Goal: Information Seeking & Learning: Learn about a topic

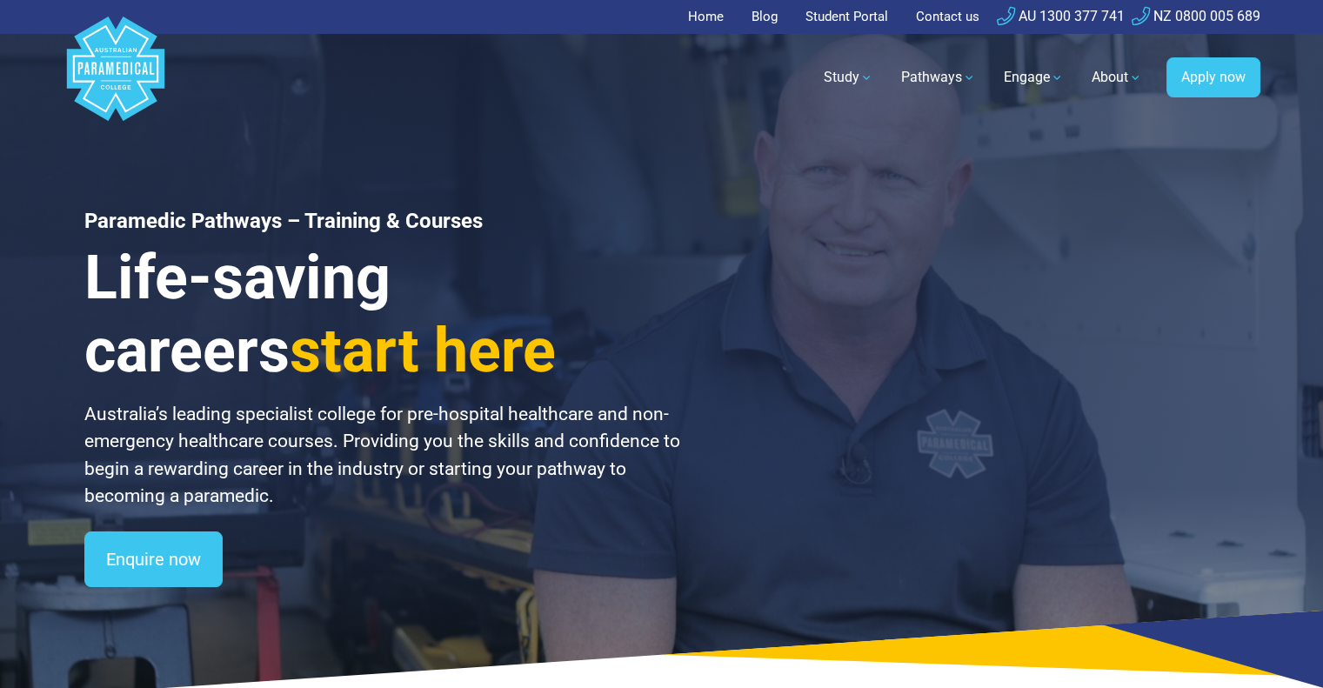
click at [708, 10] on link "Home" at bounding box center [711, 17] width 46 height 34
click at [711, 16] on link "Home" at bounding box center [711, 17] width 46 height 34
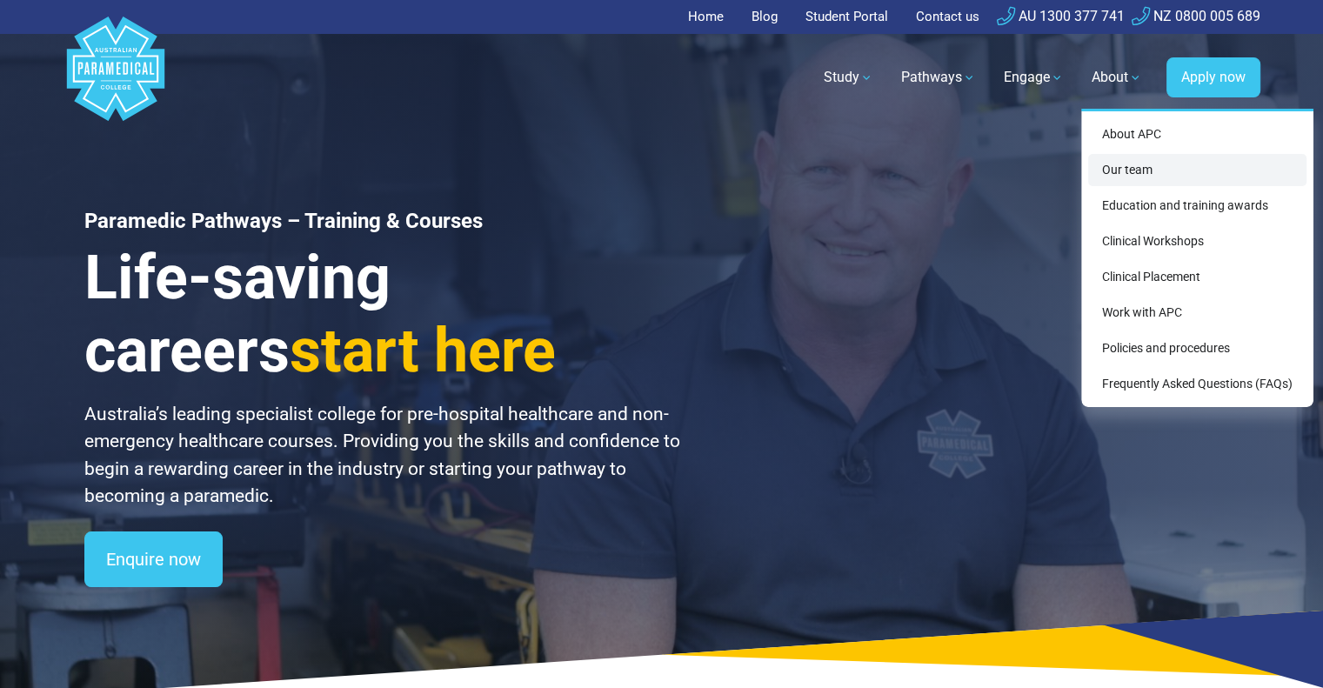
click at [1121, 167] on link "Our team" at bounding box center [1197, 170] width 218 height 32
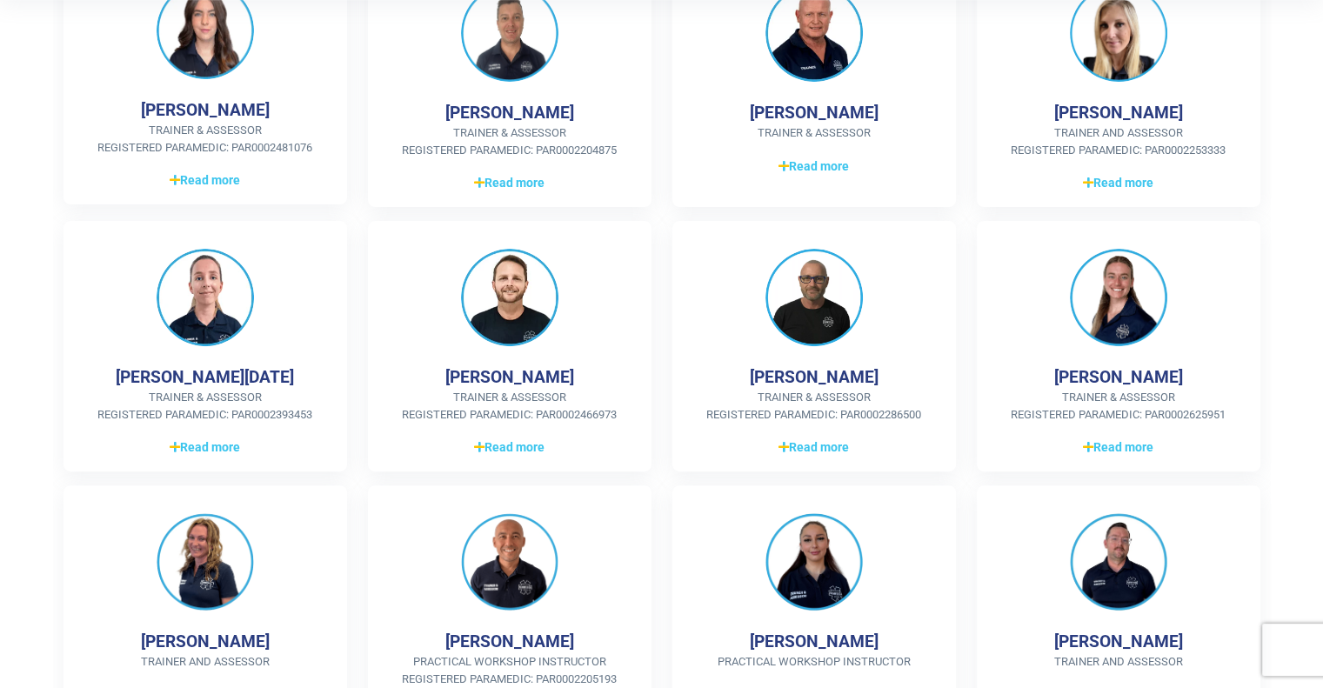
scroll to position [552, 0]
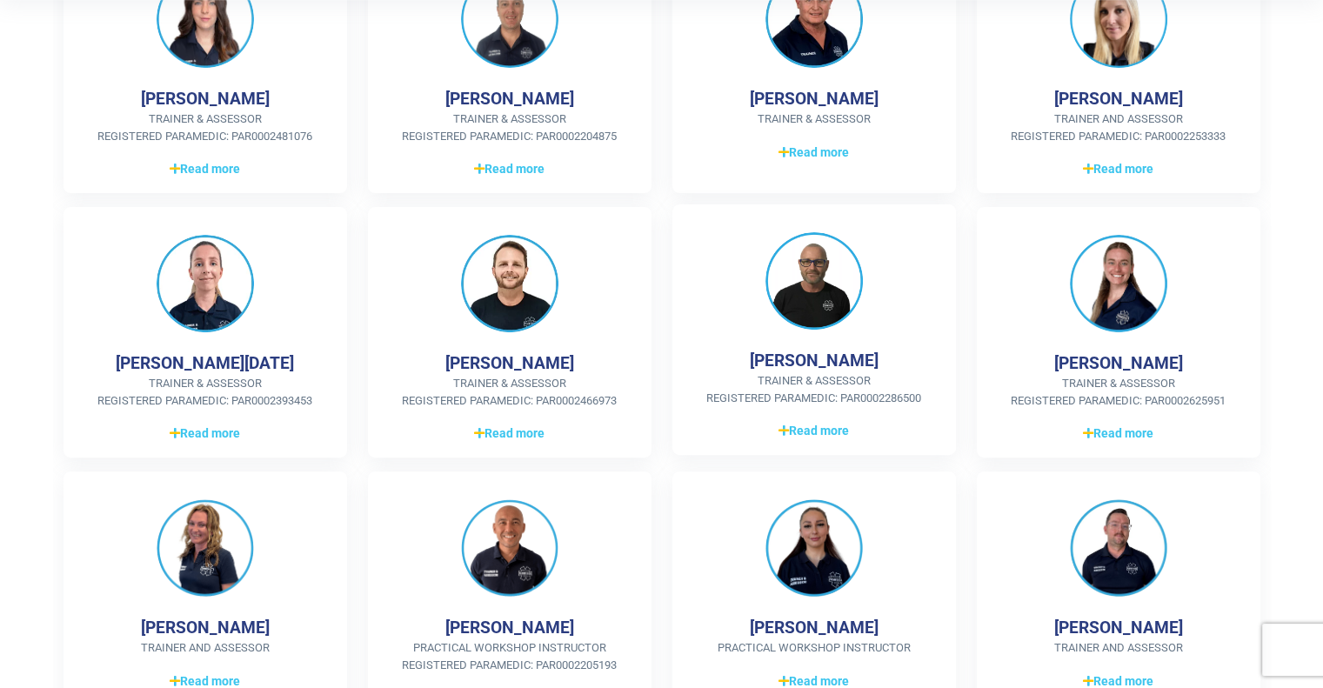
click at [833, 289] on img at bounding box center [813, 280] width 97 height 97
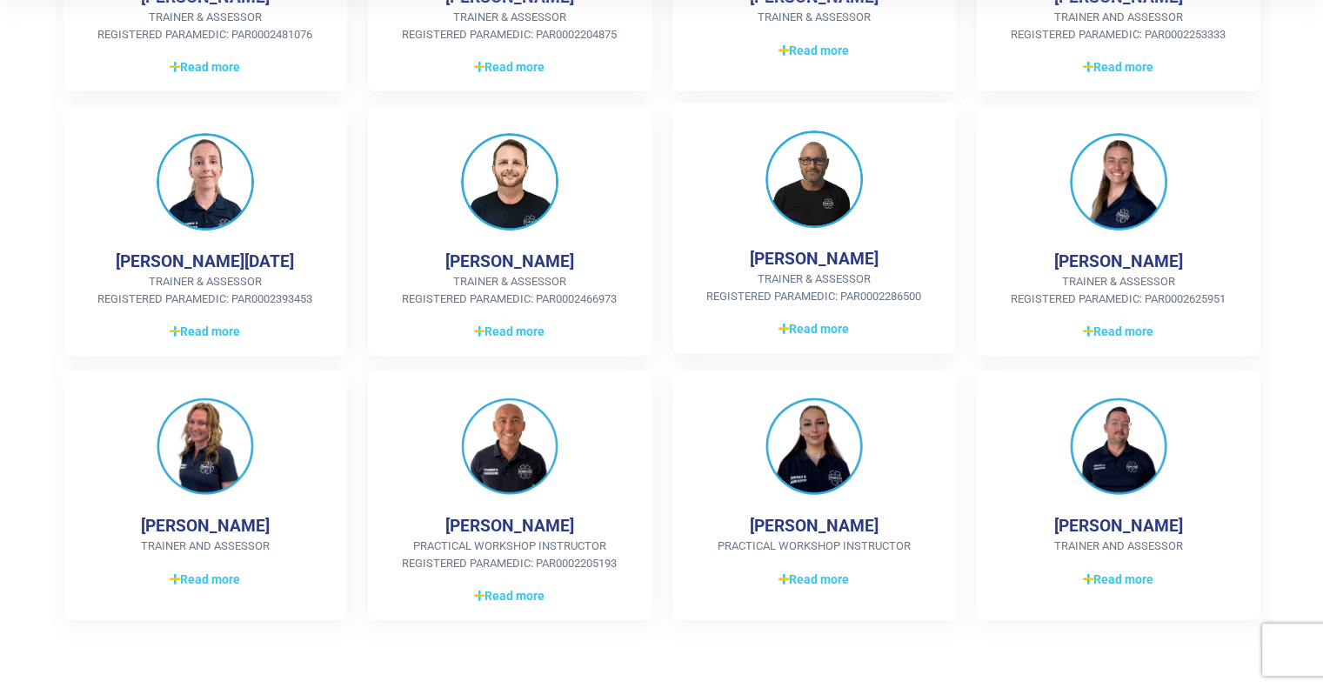
scroll to position [657, 0]
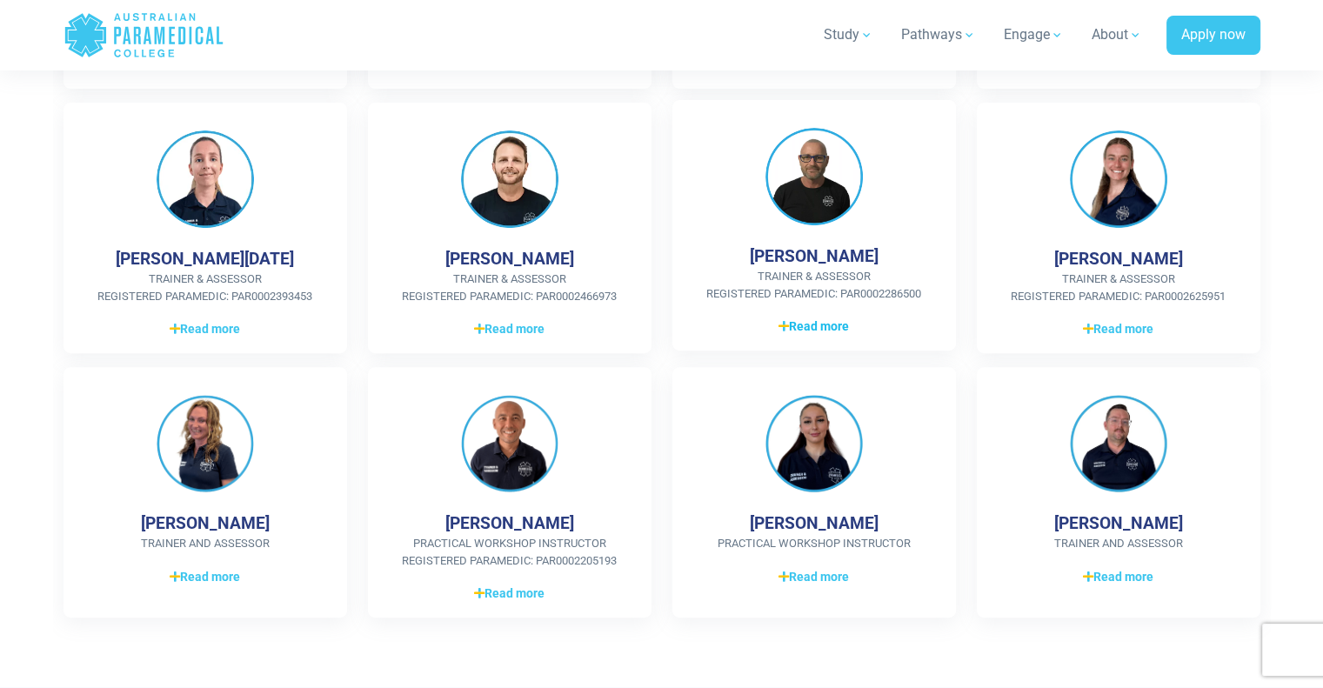
click at [810, 321] on span "Read more" at bounding box center [813, 326] width 70 height 18
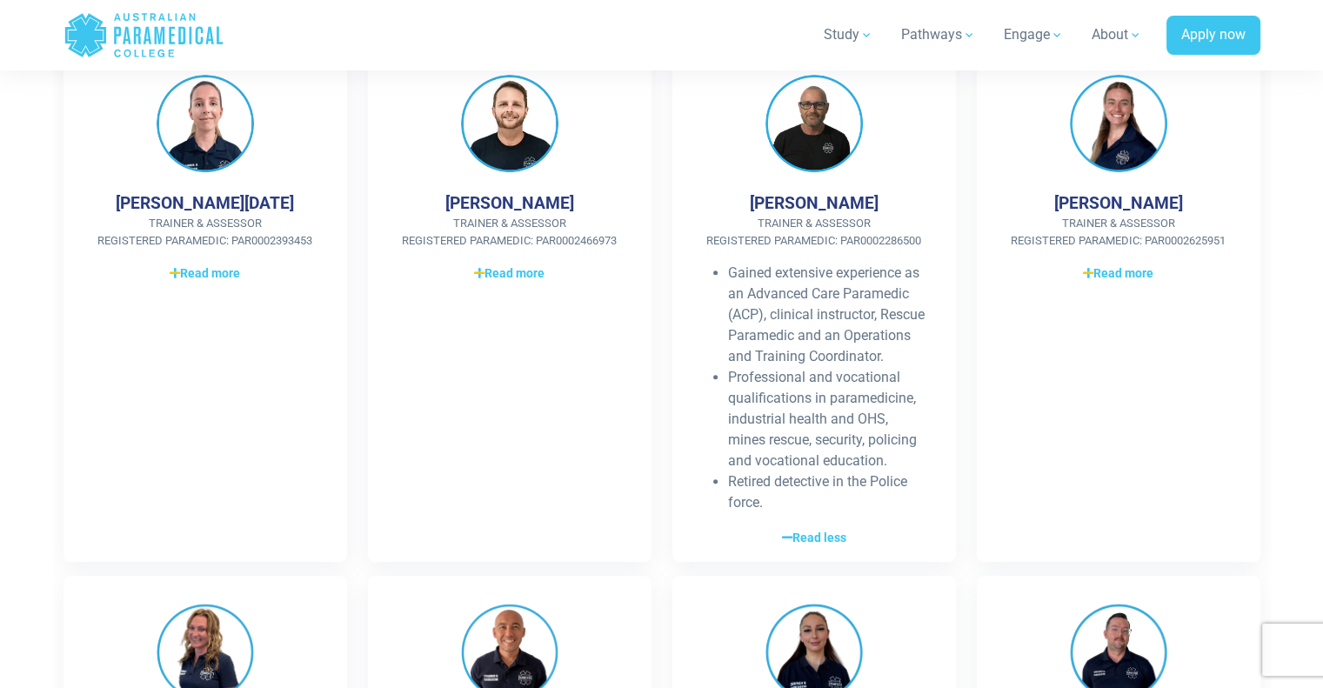
scroll to position [713, 0]
click at [528, 274] on span "Read more" at bounding box center [509, 270] width 70 height 18
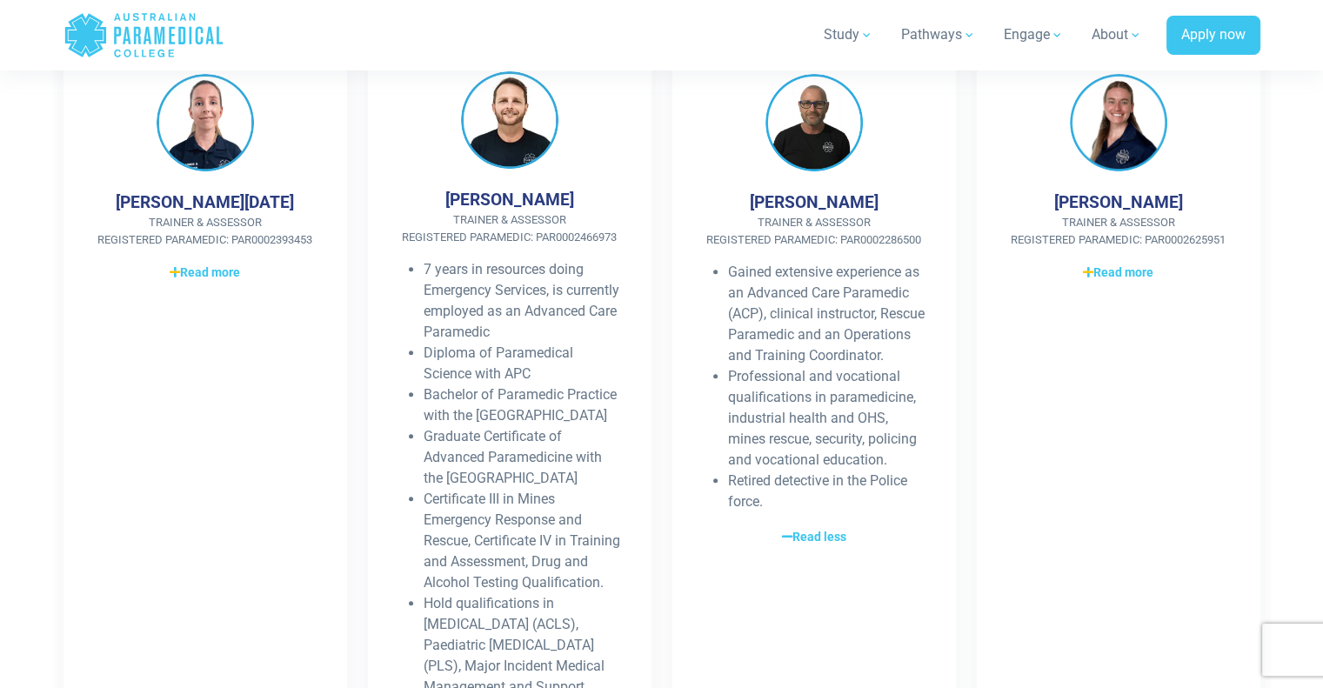
click at [528, 274] on div "7 years in resources doing Emergency Services, is currently employed as an Adva…" at bounding box center [524, 300] width 200 height 83
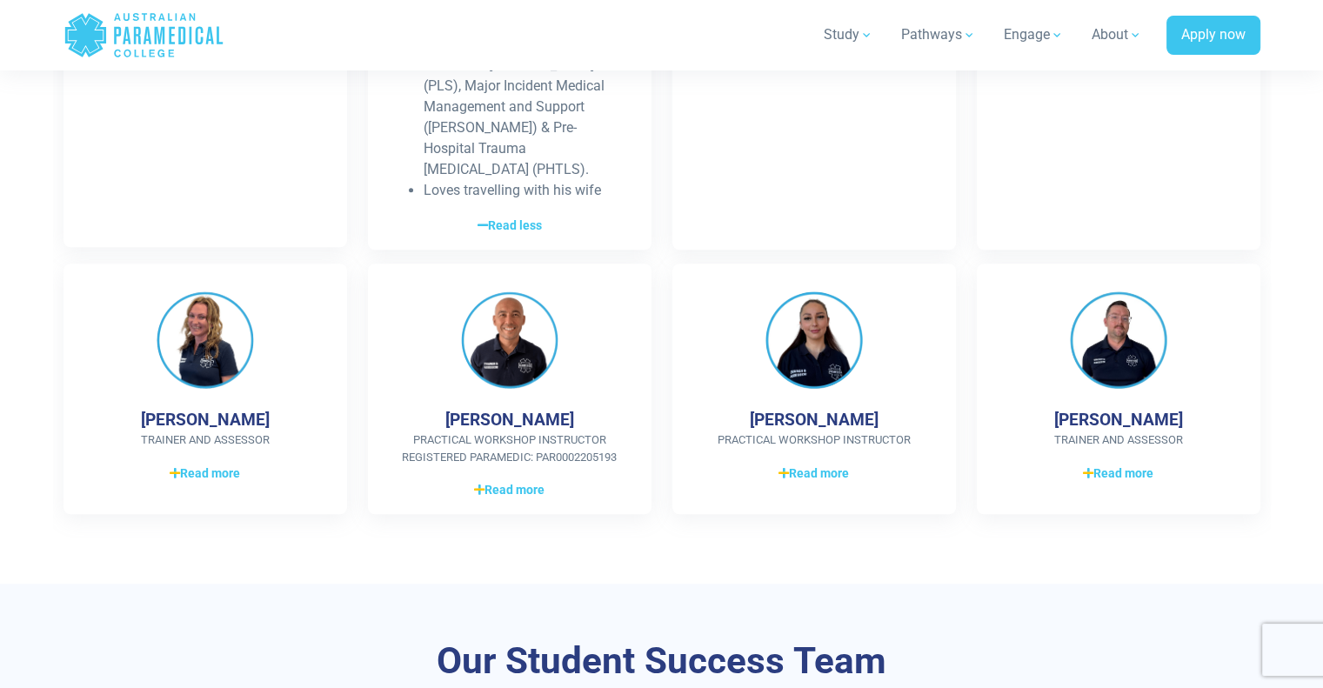
scroll to position [1297, 0]
click at [811, 461] on span "Read more" at bounding box center [813, 470] width 70 height 18
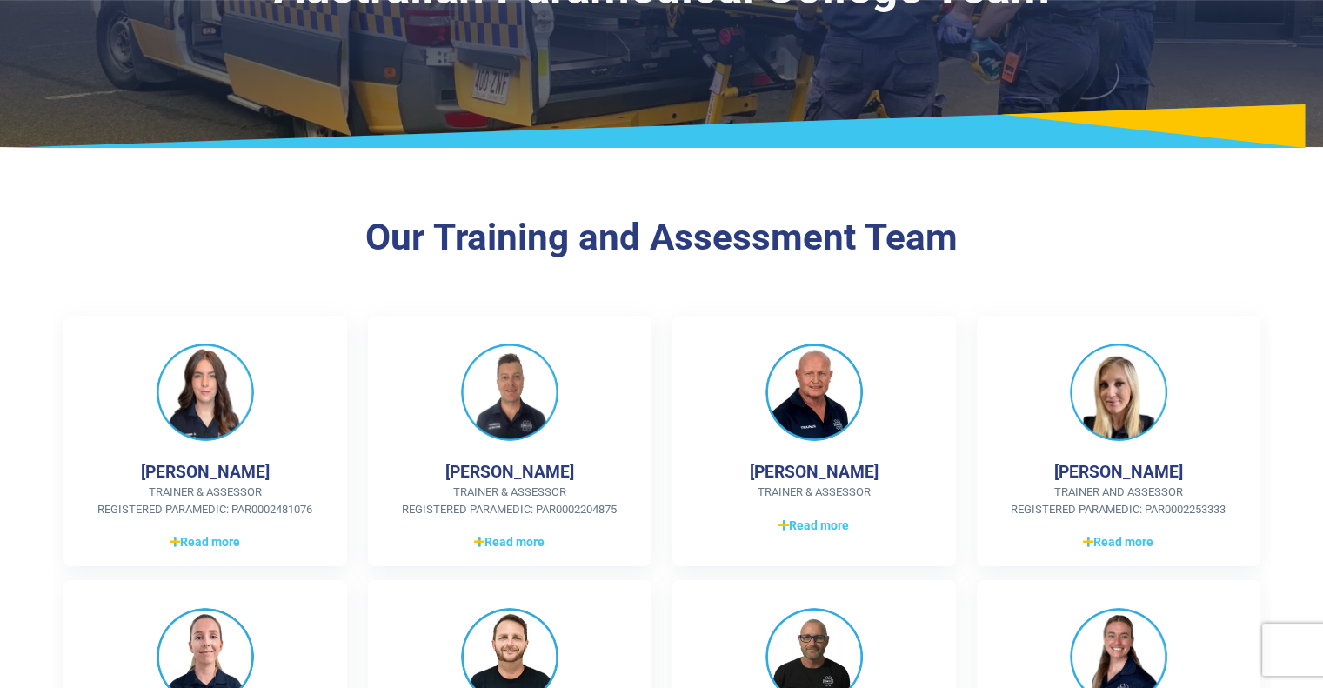
scroll to position [0, 0]
